Goal: Task Accomplishment & Management: Use online tool/utility

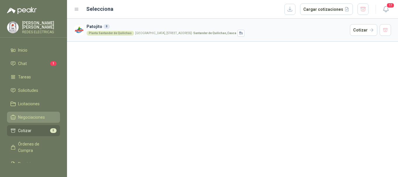
scroll to position [42, 0]
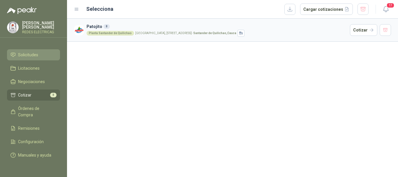
click at [29, 52] on span "Solicitudes" at bounding box center [28, 55] width 20 height 6
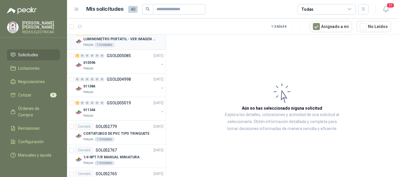
scroll to position [582, 0]
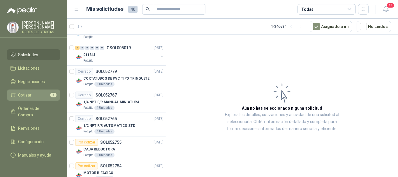
click at [33, 92] on li "Cotizar 8" at bounding box center [33, 95] width 46 height 6
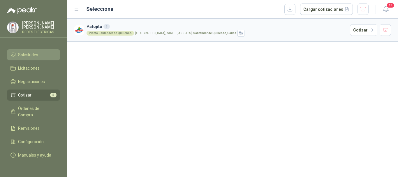
click at [35, 52] on link "Solicitudes" at bounding box center [33, 54] width 53 height 11
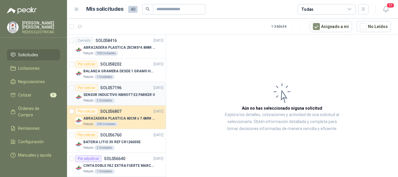
scroll to position [29, 0]
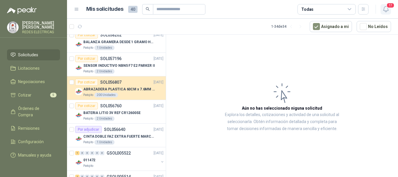
click at [385, 7] on icon "button" at bounding box center [385, 9] width 7 height 7
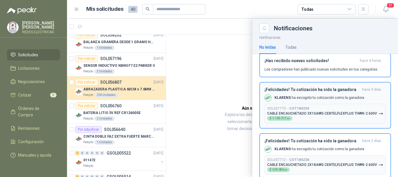
scroll to position [0, 0]
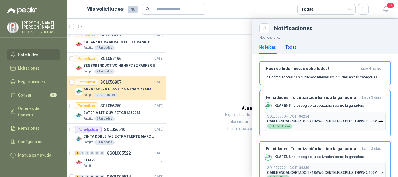
click at [292, 45] on div "Todas" at bounding box center [290, 47] width 11 height 6
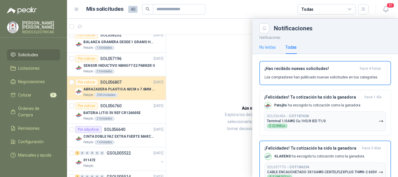
click at [272, 51] on div "No leídas" at bounding box center [267, 46] width 17 height 13
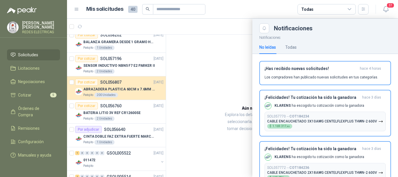
click at [204, 46] on div at bounding box center [232, 98] width 331 height 158
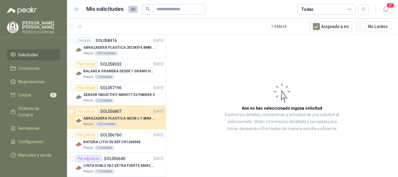
scroll to position [145, 0]
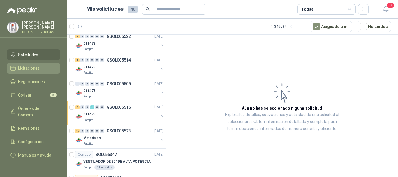
click at [33, 65] on span "Licitaciones" at bounding box center [29, 68] width 22 height 6
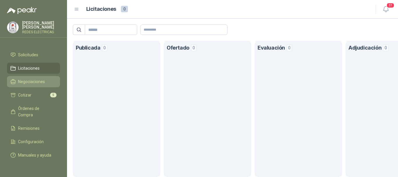
click at [36, 79] on link "Negociaciones" at bounding box center [33, 81] width 53 height 11
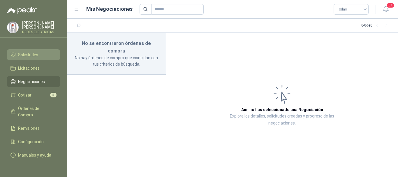
click at [31, 52] on span "Solicitudes" at bounding box center [28, 55] width 20 height 6
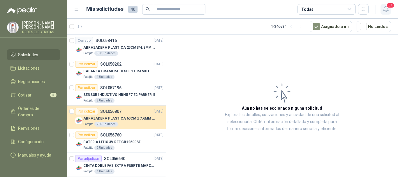
click at [386, 8] on span "37" at bounding box center [390, 6] width 8 height 6
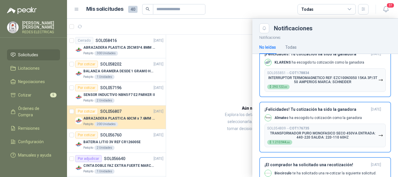
scroll to position [786, 0]
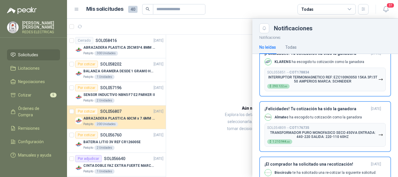
click at [204, 86] on div at bounding box center [232, 98] width 331 height 158
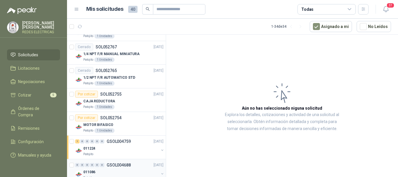
scroll to position [666, 0]
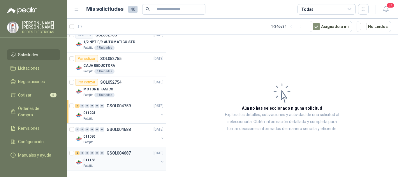
click at [117, 149] on div "2 0 0 0 0 0 GSOL004687 [DATE] 011158 Patojito" at bounding box center [116, 159] width 99 height 24
click at [114, 155] on div "2 0 0 0 0 0 GSOL004687 [DATE]" at bounding box center [119, 152] width 89 height 7
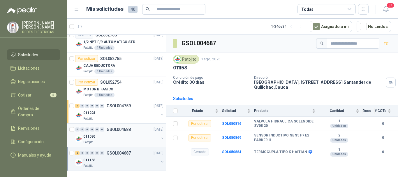
click at [113, 137] on div "011086" at bounding box center [120, 136] width 75 height 7
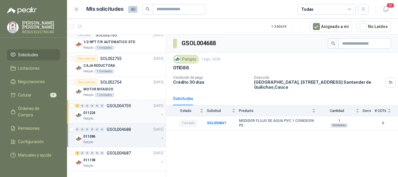
click at [116, 111] on div "011224" at bounding box center [120, 112] width 75 height 7
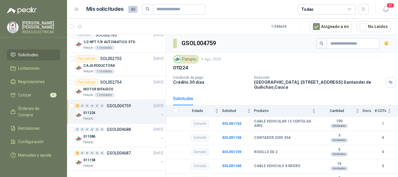
click at [289, 64] on div "Patojito [DATE] 011224" at bounding box center [282, 63] width 218 height 16
click at [298, 63] on div "Patojito [DATE] 011224" at bounding box center [282, 63] width 218 height 16
click at [176, 123] on td at bounding box center [173, 123] width 15 height 14
drag, startPoint x: 174, startPoint y: 121, endPoint x: 188, endPoint y: 110, distance: 17.2
click at [175, 121] on td at bounding box center [173, 123] width 15 height 14
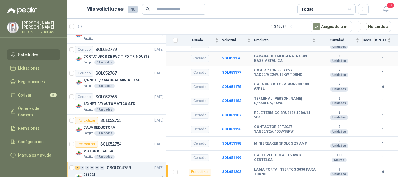
scroll to position [549, 0]
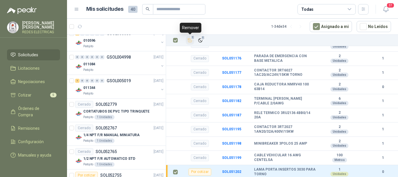
click at [191, 38] on span "1" at bounding box center [193, 37] width 4 height 5
click at [189, 38] on icon "Añadir" at bounding box center [189, 40] width 5 height 5
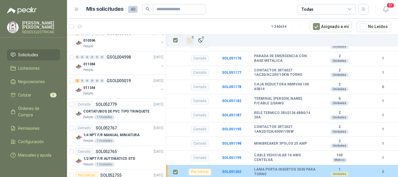
click at [173, 171] on td at bounding box center [173, 172] width 15 height 14
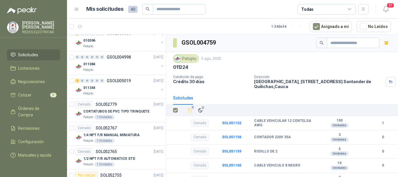
scroll to position [0, 0]
click at [384, 42] on icon "button" at bounding box center [386, 42] width 4 height 1
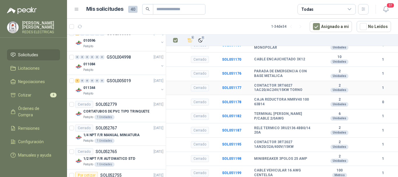
scroll to position [178, 0]
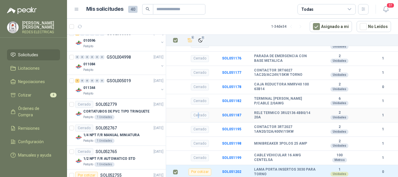
click at [198, 116] on div "Cerrado" at bounding box center [200, 114] width 18 height 7
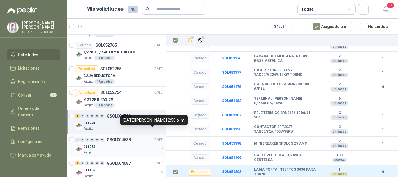
scroll to position [666, 0]
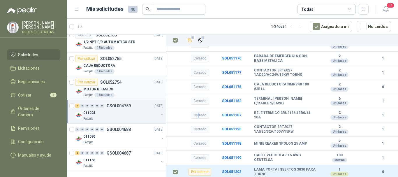
click at [128, 88] on div "MOTOR BIFASICO" at bounding box center [123, 89] width 80 height 7
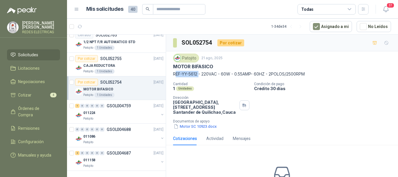
drag, startPoint x: 197, startPoint y: 73, endPoint x: 172, endPoint y: 74, distance: 25.6
click at [172, 74] on div "Patojito [DATE] MOTOR BIFASICO REF-YY-5612 - 220VAC - 60W - 0.55AMP- 60HZ - 2PO…" at bounding box center [282, 91] width 232 height 80
copy p "REF-YY-5612"
click at [211, 65] on p "MOTOR BIFASICO" at bounding box center [193, 66] width 40 height 6
click at [193, 126] on button "Motor SC 10923.docx" at bounding box center [195, 126] width 44 height 6
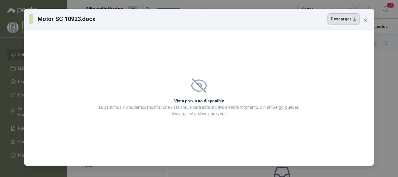
click at [344, 19] on button "Descargar" at bounding box center [343, 18] width 32 height 11
click at [365, 18] on button "Close" at bounding box center [365, 20] width 9 height 9
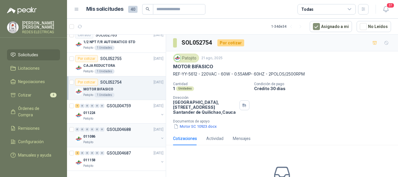
click at [116, 143] on div "Patojito" at bounding box center [120, 142] width 75 height 5
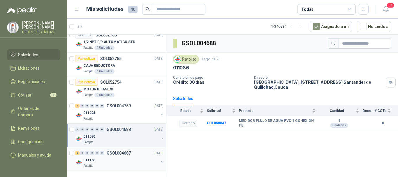
click at [118, 156] on div "011158" at bounding box center [120, 159] width 75 height 7
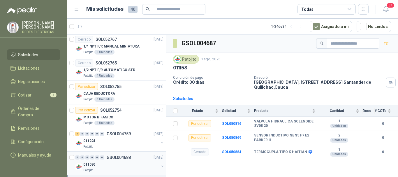
scroll to position [666, 0]
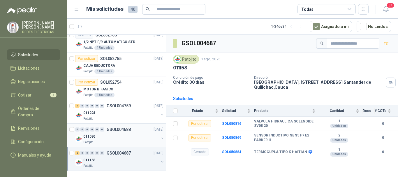
click at [114, 127] on p "GSOL004688" at bounding box center [119, 129] width 24 height 4
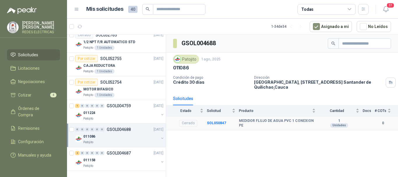
click at [189, 123] on div "Cerrado" at bounding box center [188, 123] width 18 height 7
click at [118, 136] on div "011086" at bounding box center [120, 136] width 75 height 7
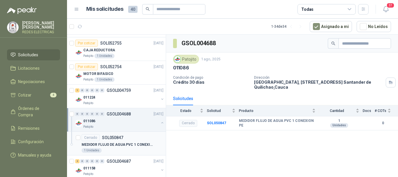
scroll to position [689, 0]
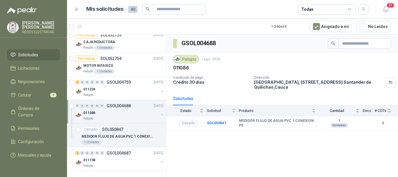
drag, startPoint x: 129, startPoint y: 119, endPoint x: 113, endPoint y: 109, distance: 18.6
click at [113, 109] on div "0 0 0 0 0 0 GSOL004688 [DATE]" at bounding box center [119, 105] width 89 height 7
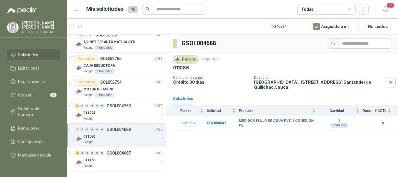
click at [93, 127] on div "0" at bounding box center [92, 129] width 4 height 4
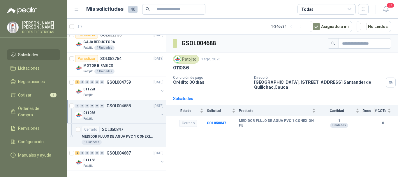
click at [155, 123] on div "0 0 0 0 0 0 GSOL004688 [DATE] 011086 Patojito" at bounding box center [116, 112] width 99 height 24
click at [118, 132] on div "Cerrado SOL050847" at bounding box center [102, 129] width 42 height 7
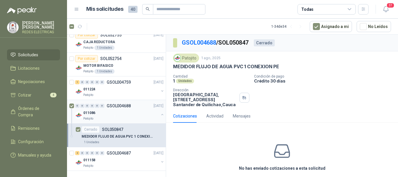
drag, startPoint x: 119, startPoint y: 113, endPoint x: 114, endPoint y: 112, distance: 5.2
click at [114, 112] on div "011086" at bounding box center [120, 112] width 75 height 7
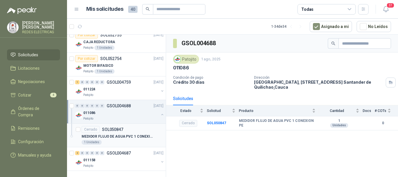
click at [124, 137] on p "MEDIDOR FLUJO DE AGUA PVC 1 CONEXION PE" at bounding box center [117, 137] width 72 height 6
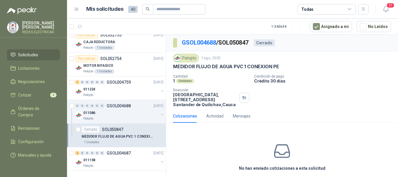
click at [75, 129] on article "Cerrado SOL050847 MEDIDOR FLUJO DE AGUA PVC 1 CONEXION PE 1 Unidades" at bounding box center [116, 135] width 99 height 24
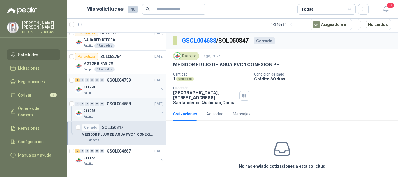
click at [123, 87] on div "011224" at bounding box center [120, 87] width 75 height 7
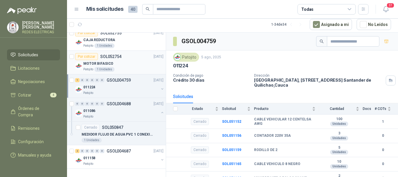
click at [110, 62] on p "MOTOR BIFASICO" at bounding box center [98, 64] width 30 height 6
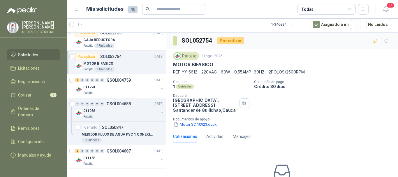
scroll to position [660, 0]
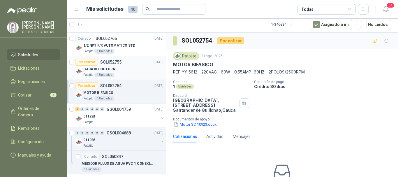
click at [124, 73] on div "Patojito 1 Unidades" at bounding box center [123, 74] width 80 height 5
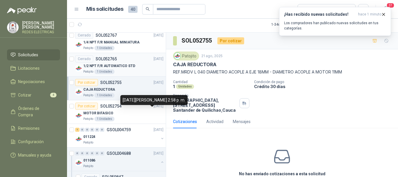
scroll to position [602, 0]
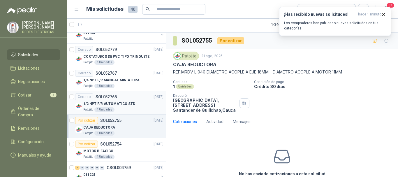
click at [121, 107] on div "1/2 NPT F/R AUTOMATICO STD" at bounding box center [123, 103] width 80 height 7
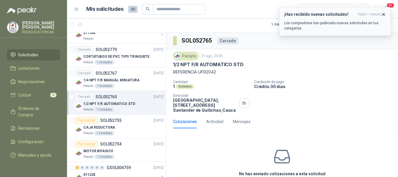
click at [382, 15] on icon "button" at bounding box center [383, 14] width 5 height 5
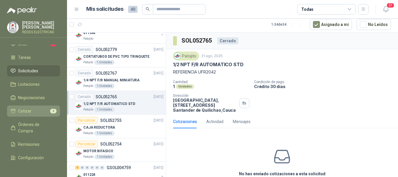
scroll to position [42, 0]
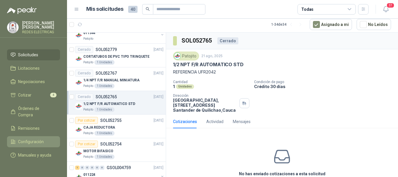
click at [31, 136] on link "Configuración" at bounding box center [33, 141] width 53 height 11
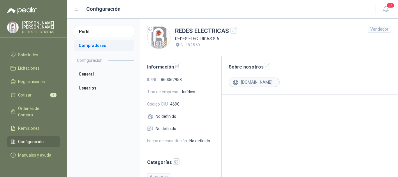
click at [105, 45] on li "Compradores" at bounding box center [104, 46] width 60 height 12
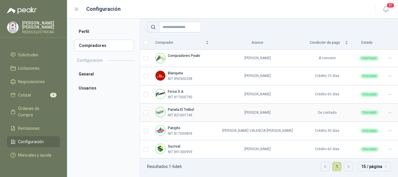
scroll to position [39, 0]
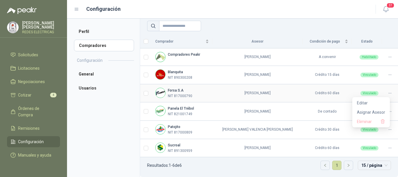
click at [387, 92] on icon at bounding box center [389, 93] width 4 height 4
click at [212, 107] on td "Panela El Trébol NIT 821001749" at bounding box center [182, 111] width 61 height 18
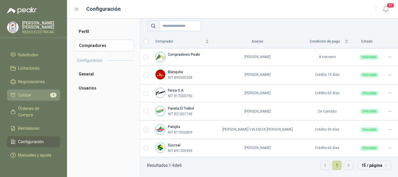
click at [26, 92] on span "Cotizar" at bounding box center [24, 95] width 13 height 6
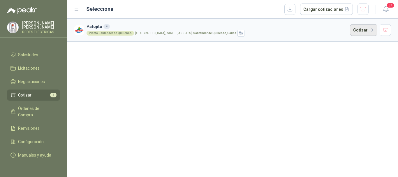
click at [367, 29] on button "Cotizar" at bounding box center [362, 30] width 27 height 12
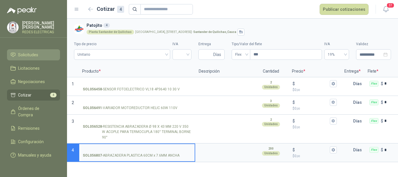
click at [29, 52] on span "Solicitudes" at bounding box center [28, 55] width 20 height 6
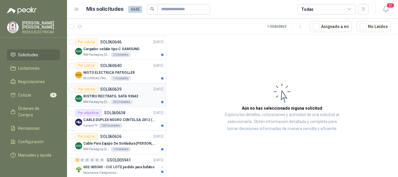
scroll to position [116, 0]
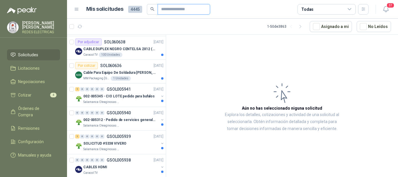
click at [180, 10] on input "text" at bounding box center [181, 9] width 41 height 10
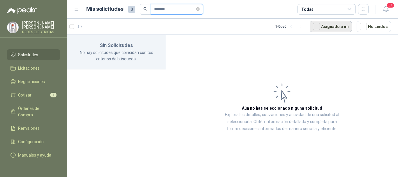
type input "*******"
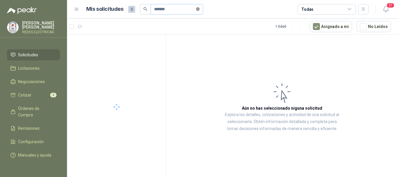
click at [202, 10] on span "*******" at bounding box center [176, 9] width 52 height 10
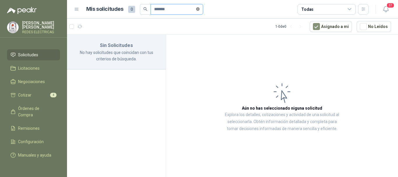
click at [199, 9] on icon "close-circle" at bounding box center [197, 8] width 3 height 3
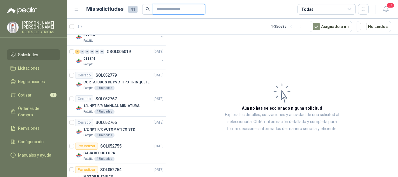
scroll to position [611, 0]
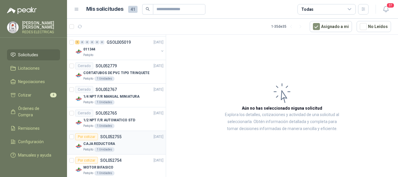
click at [114, 141] on div "CAJA REDUCTORA" at bounding box center [123, 143] width 80 height 7
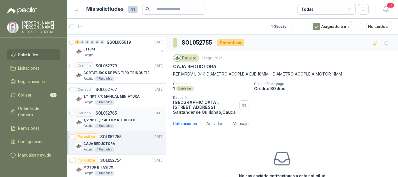
click at [98, 118] on p "1/2 NPT F/R AUTOMATICO STD" at bounding box center [109, 120] width 52 height 6
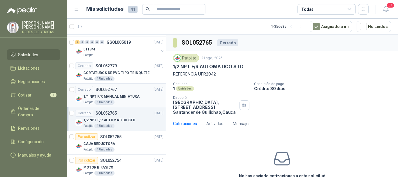
click at [118, 90] on div "Cerrado SOL052767 [DATE]" at bounding box center [119, 89] width 88 height 7
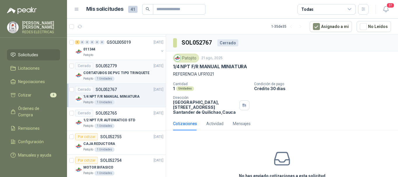
scroll to position [582, 0]
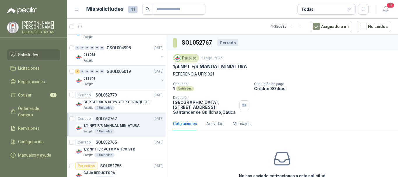
click at [116, 82] on div "Patojito" at bounding box center [120, 84] width 75 height 5
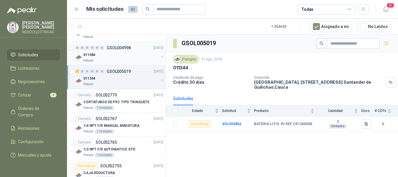
click at [124, 54] on div "011084" at bounding box center [120, 54] width 75 height 7
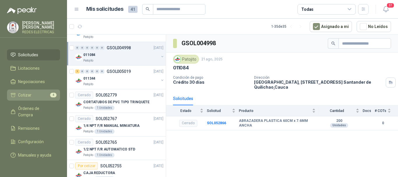
click at [26, 92] on span "Cotizar" at bounding box center [24, 95] width 13 height 6
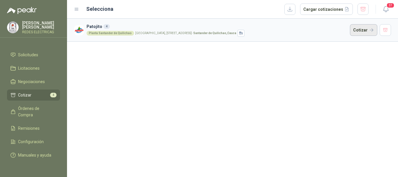
click at [364, 29] on button "Cotizar" at bounding box center [362, 30] width 27 height 12
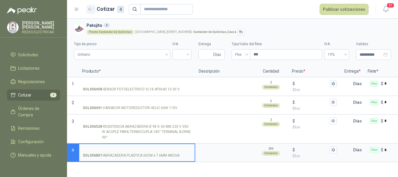
click at [91, 11] on icon "button" at bounding box center [90, 9] width 5 height 4
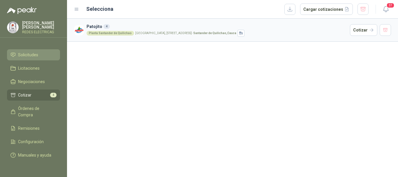
click at [36, 52] on span "Solicitudes" at bounding box center [28, 55] width 20 height 6
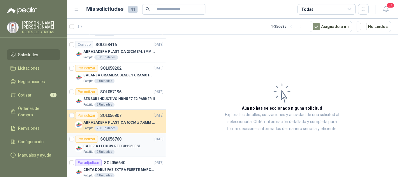
scroll to position [29, 0]
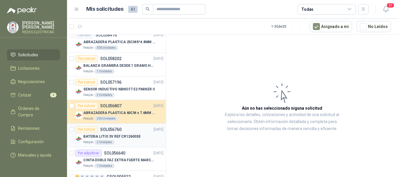
click at [107, 138] on p "BATERIA LITIO 3V REF CR12600SE" at bounding box center [111, 137] width 57 height 6
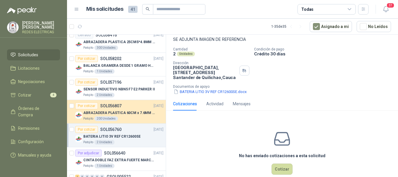
scroll to position [45, 0]
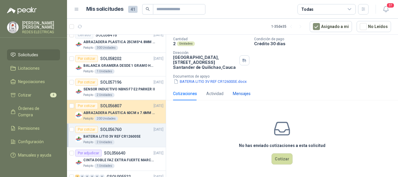
click at [239, 94] on div "Mensajes" at bounding box center [242, 93] width 18 height 6
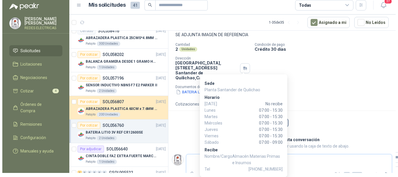
scroll to position [0, 0]
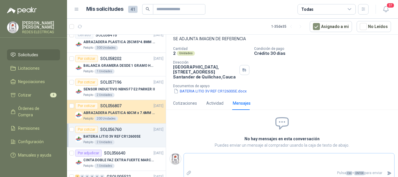
click at [324, 159] on textarea at bounding box center [289, 160] width 210 height 13
